Goal: Find contact information: Find contact information

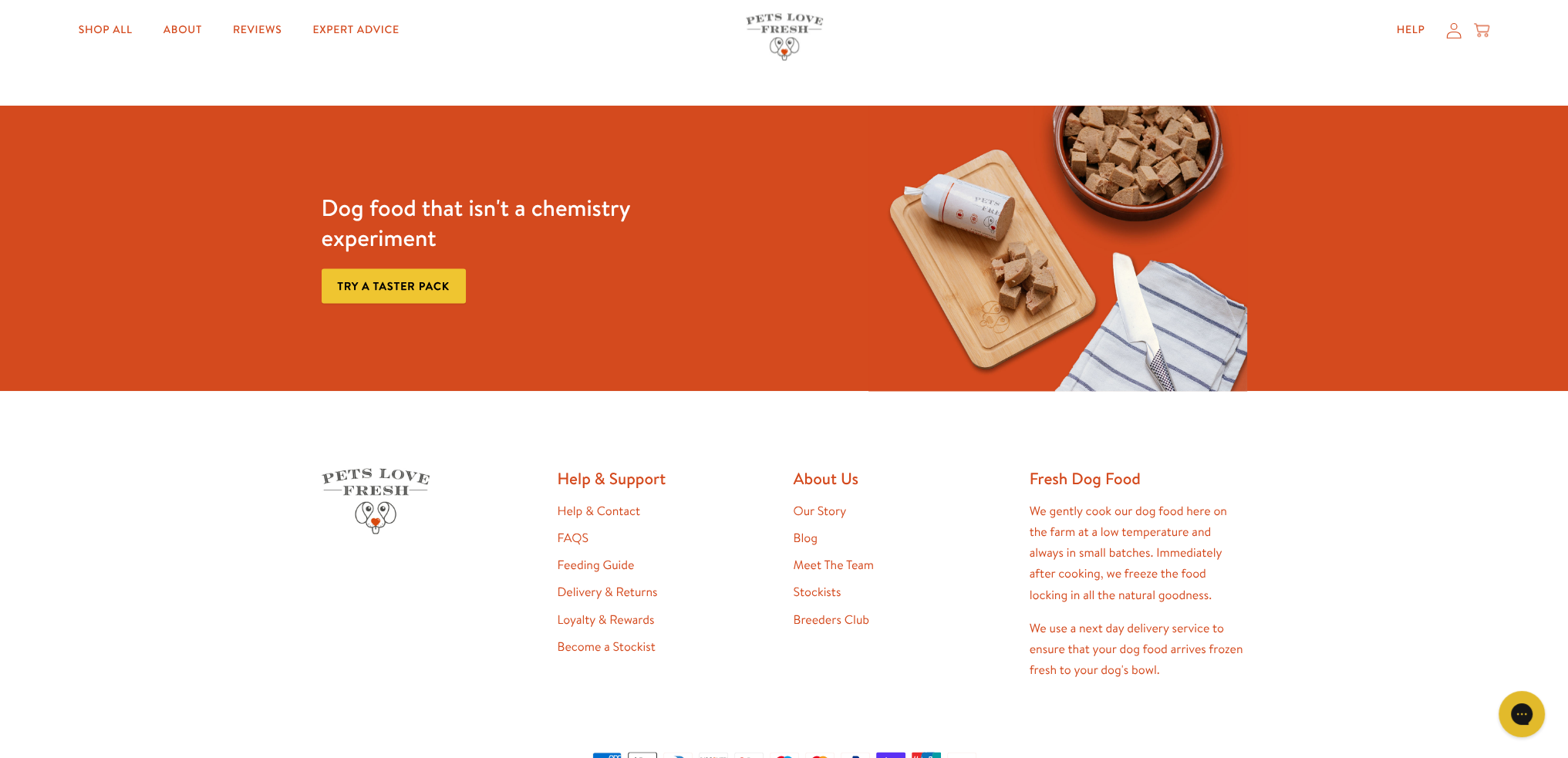
scroll to position [3266, 0]
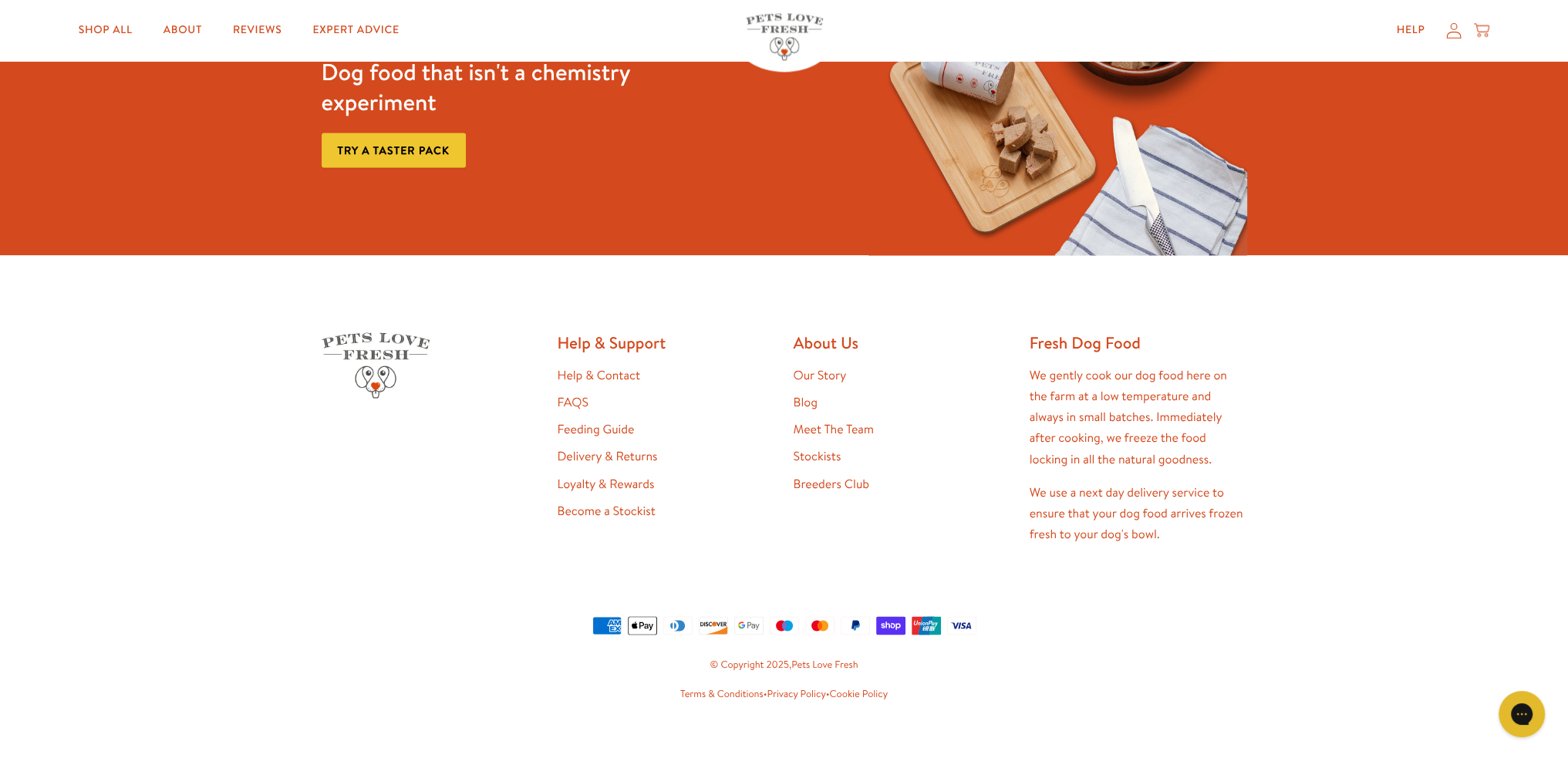
click at [604, 367] on link "Help & Contact" at bounding box center [599, 375] width 82 height 17
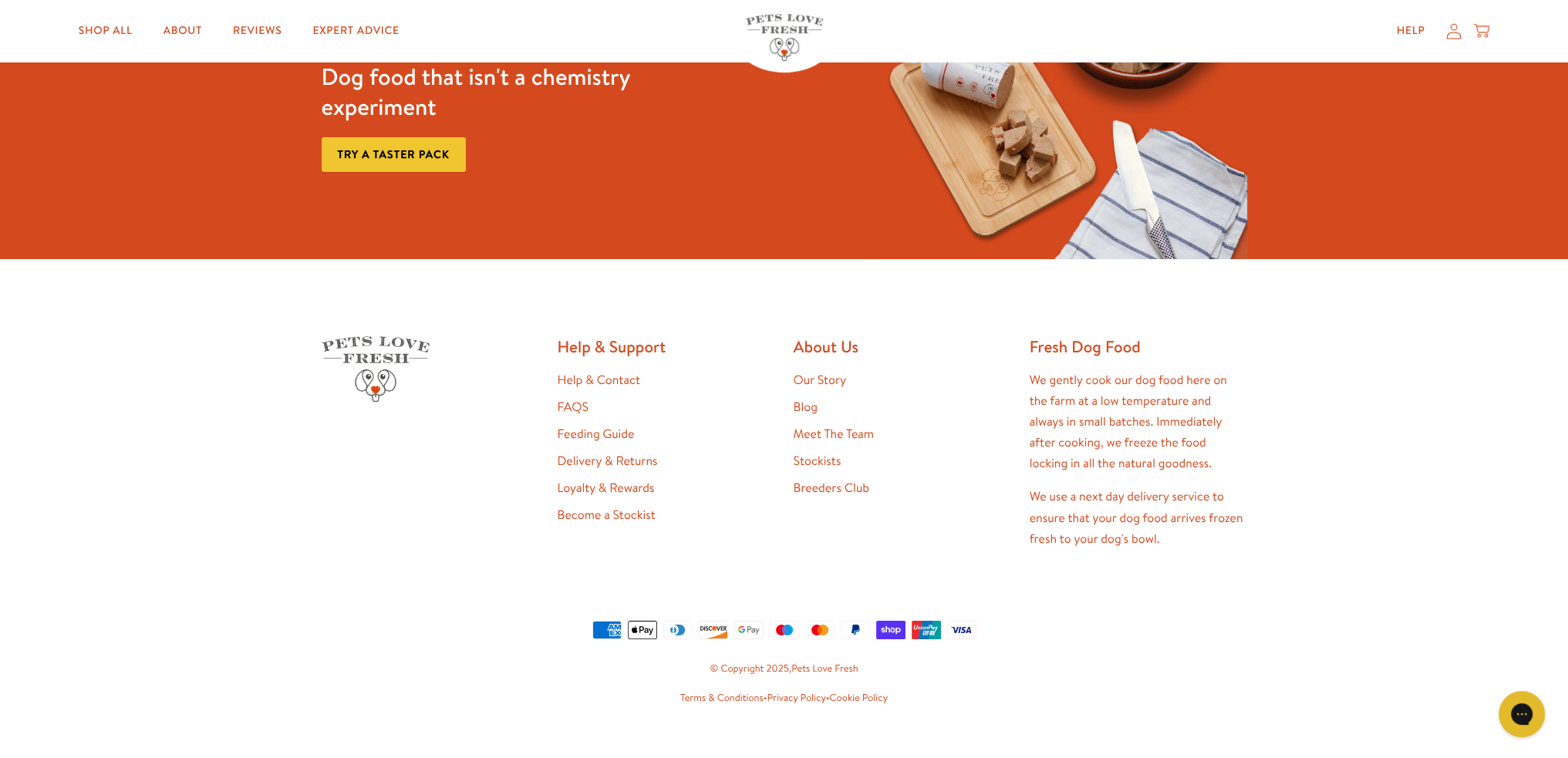
scroll to position [1274, 0]
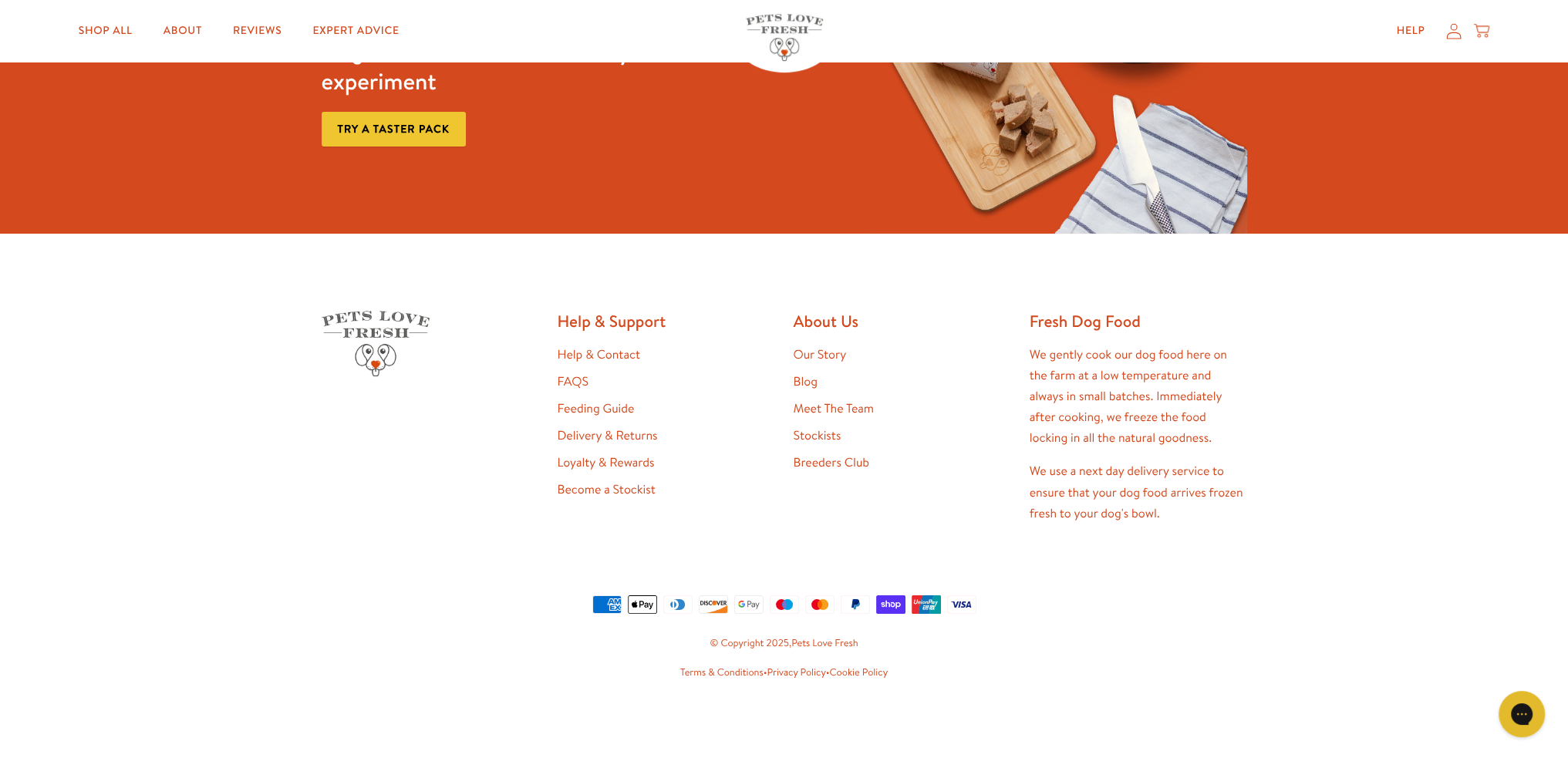
click at [607, 438] on link "Delivery & Returns" at bounding box center [608, 435] width 100 height 17
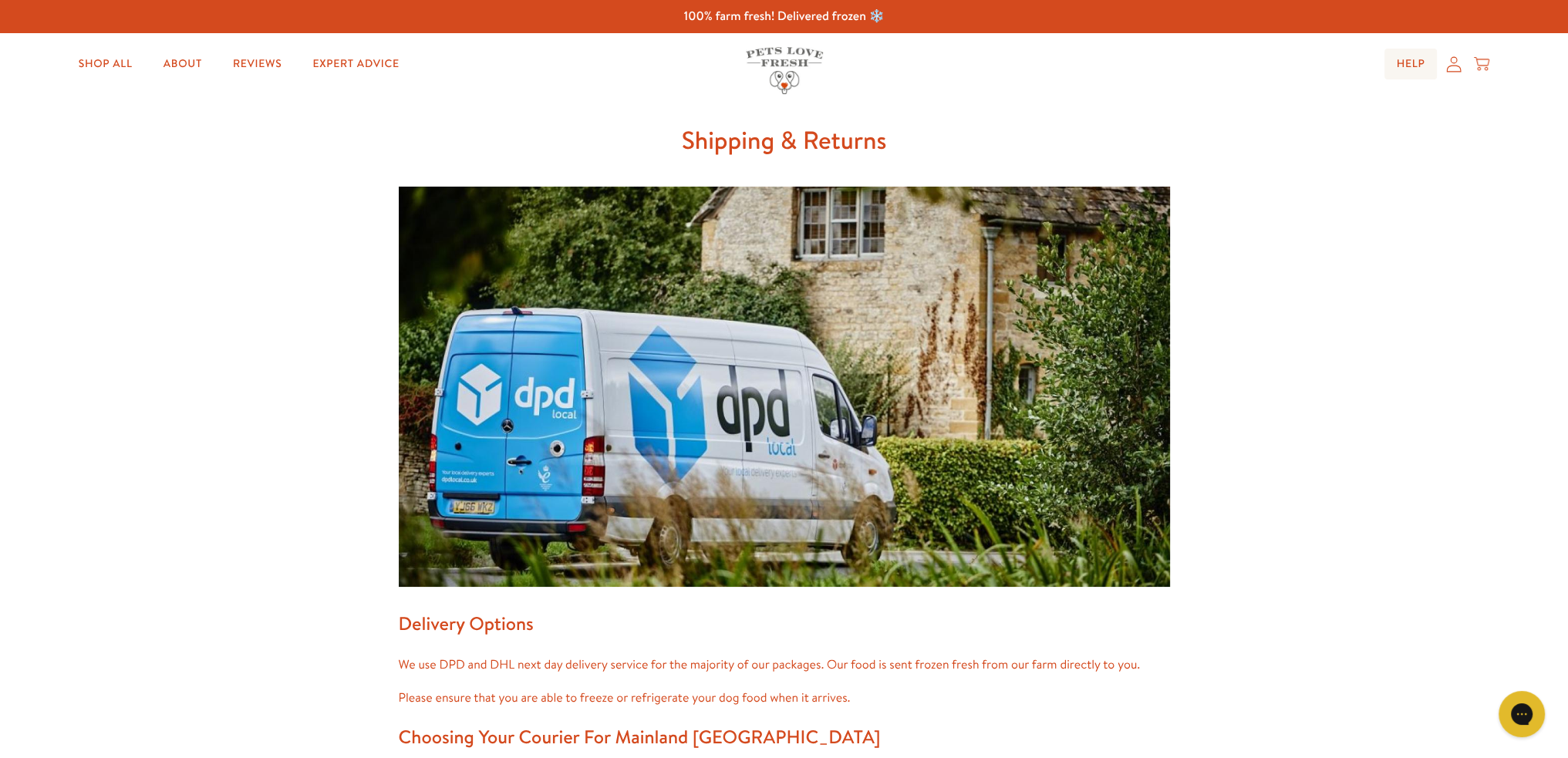
click at [1411, 61] on link "Help" at bounding box center [1410, 63] width 53 height 31
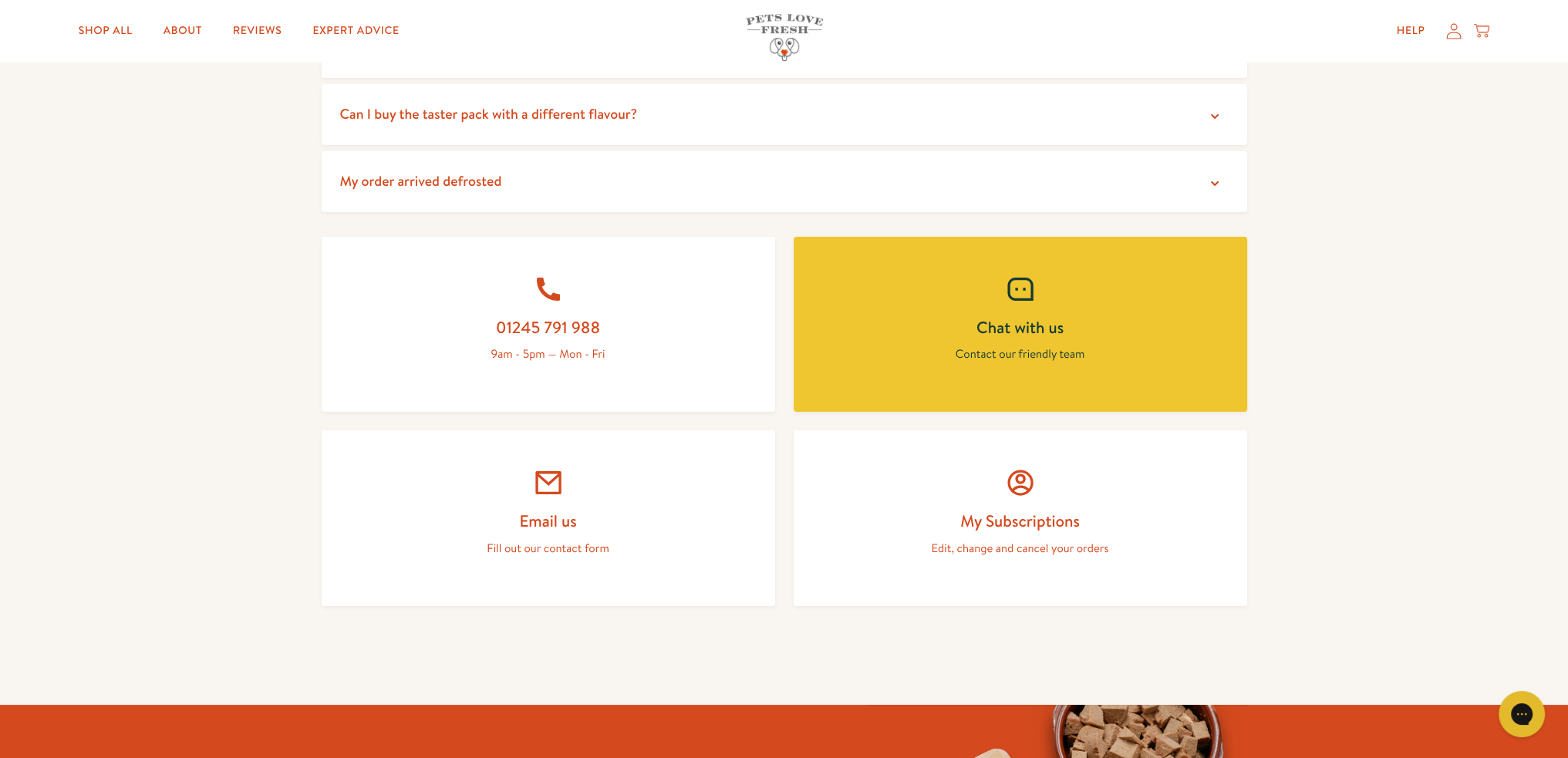
scroll to position [540, 0]
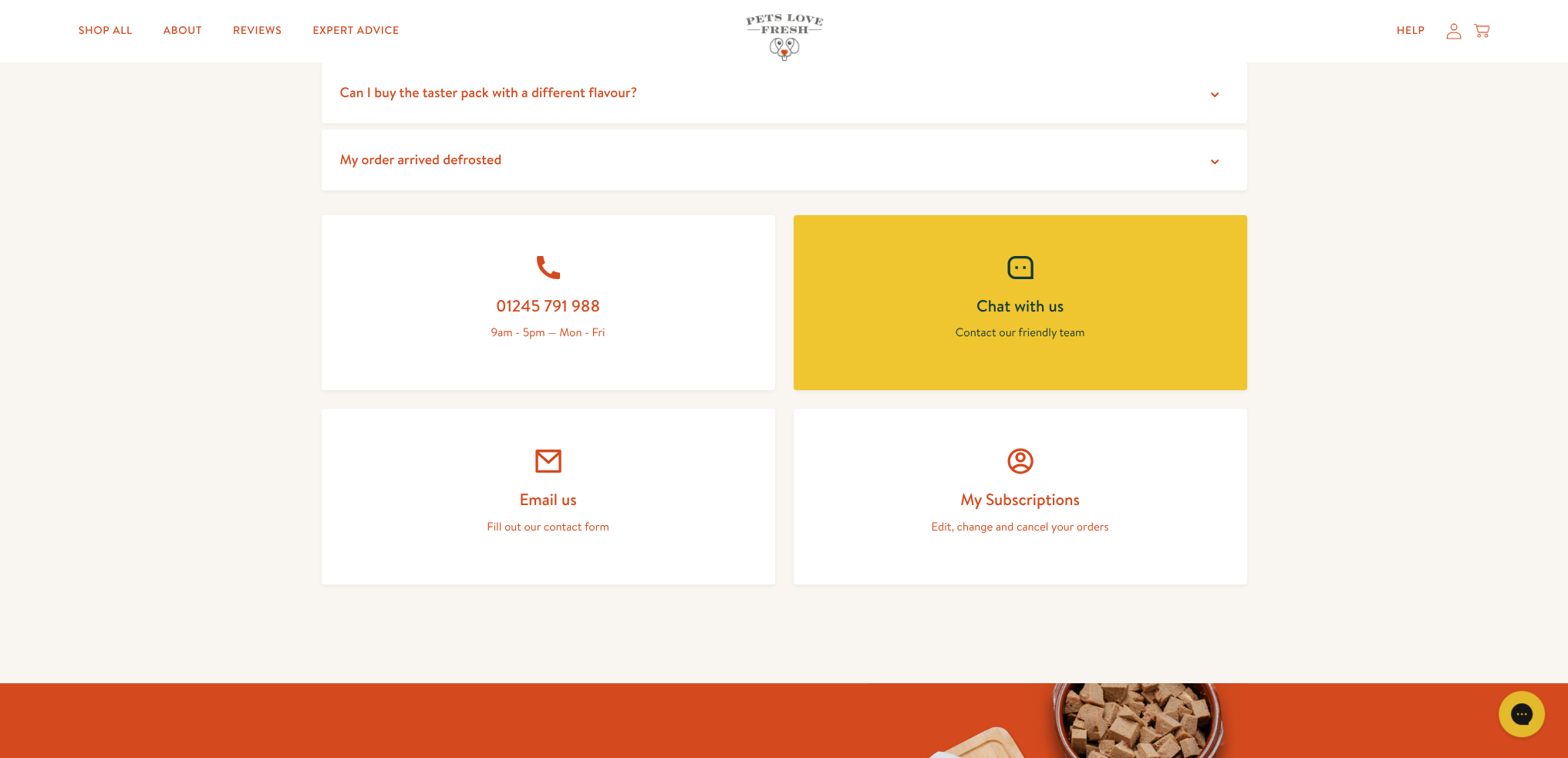
click at [527, 308] on h2 "01245 791 988" at bounding box center [548, 305] width 379 height 21
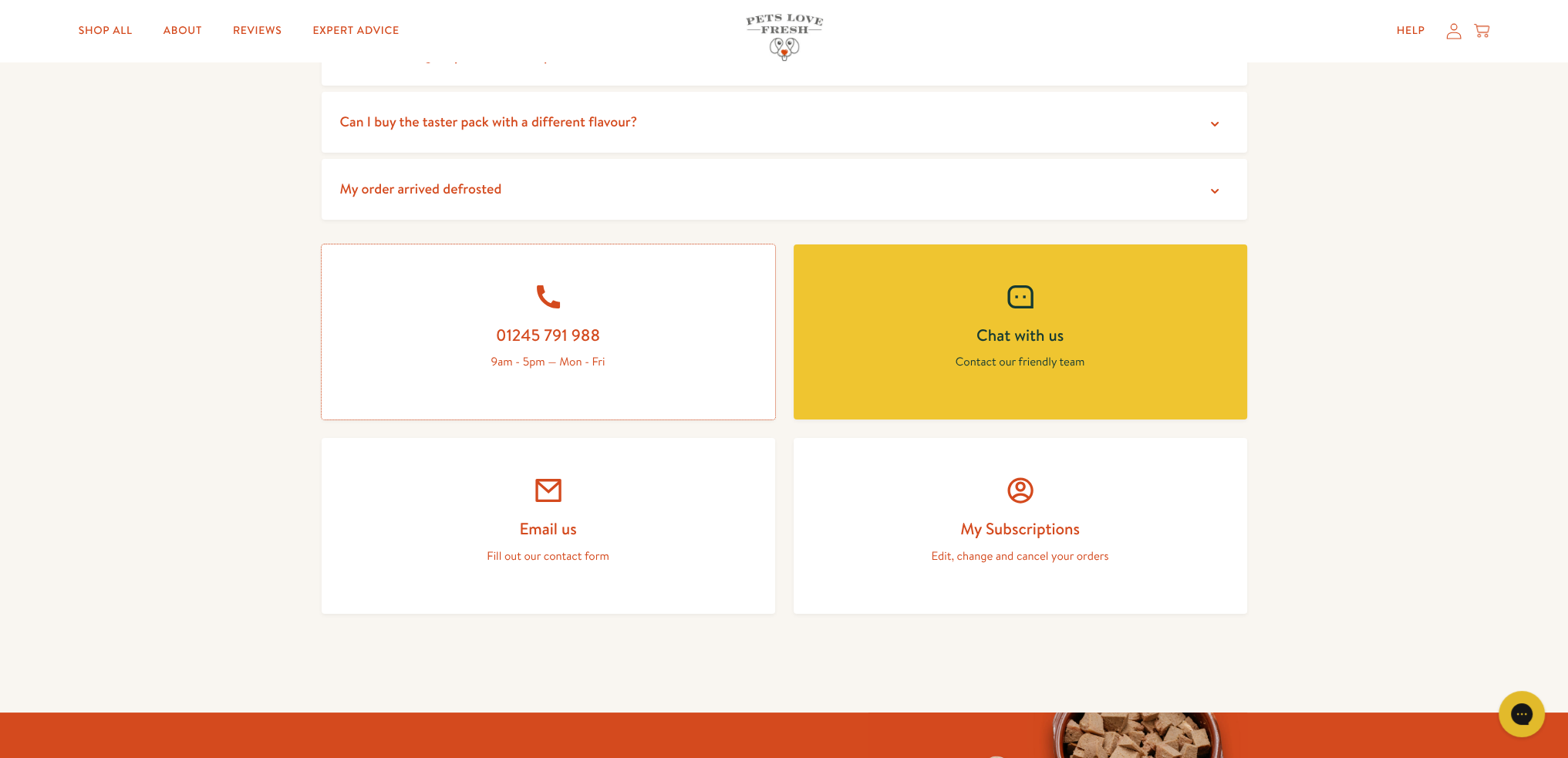
scroll to position [503, 0]
